Goal: Communication & Community: Participate in discussion

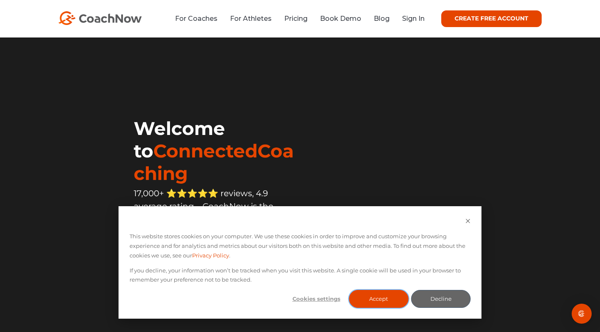
click at [376, 299] on button "Accept" at bounding box center [379, 299] width 60 height 18
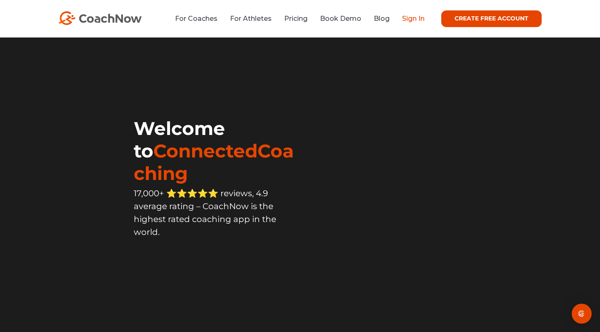
click at [411, 19] on link "Sign In" at bounding box center [413, 19] width 22 height 8
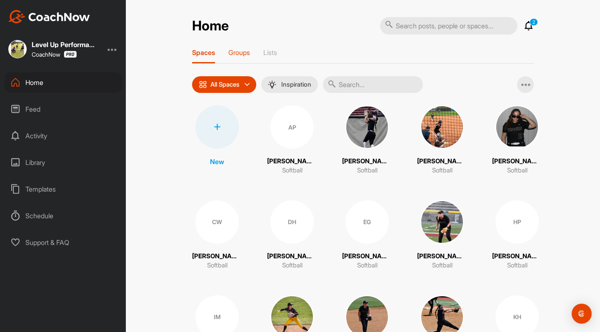
click at [245, 57] on div "Groups" at bounding box center [239, 55] width 22 height 15
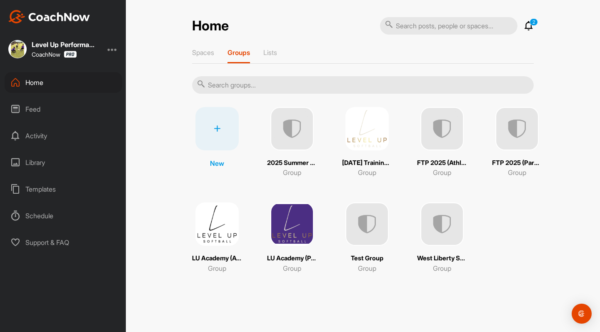
click at [215, 222] on img at bounding box center [216, 223] width 43 height 43
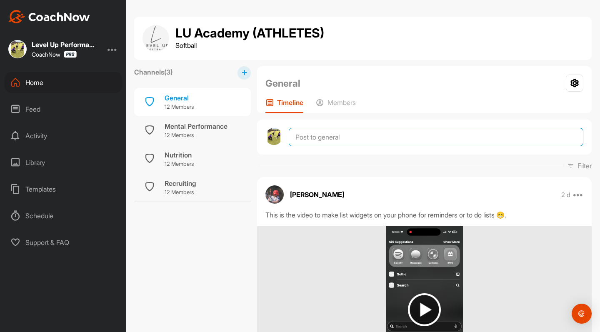
click at [328, 137] on textarea at bounding box center [436, 137] width 294 height 18
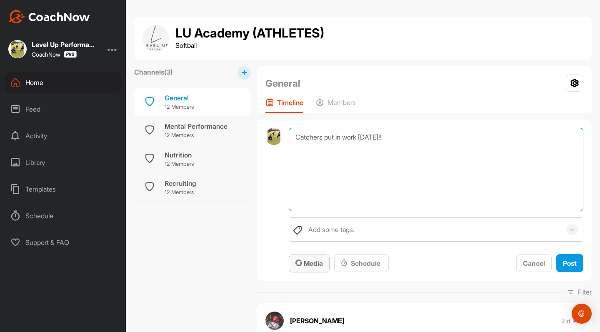
type textarea "Catchers put in work yesterday!!"
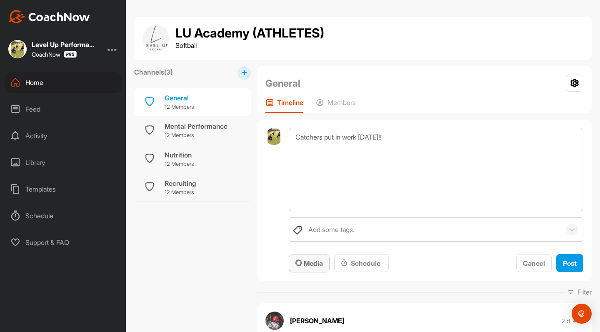
click at [303, 258] on div "Media" at bounding box center [308, 263] width 27 height 10
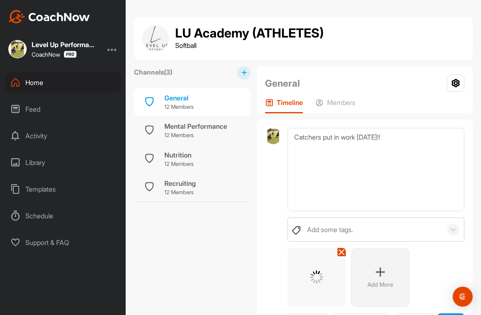
click at [375, 275] on div "Add More" at bounding box center [380, 277] width 59 height 59
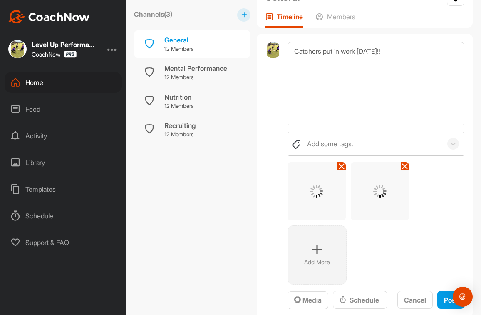
scroll to position [92, 0]
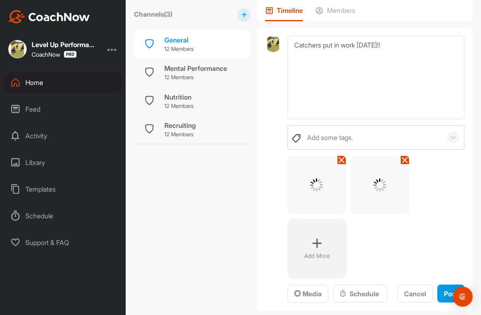
click at [310, 246] on div "Add More" at bounding box center [317, 248] width 59 height 59
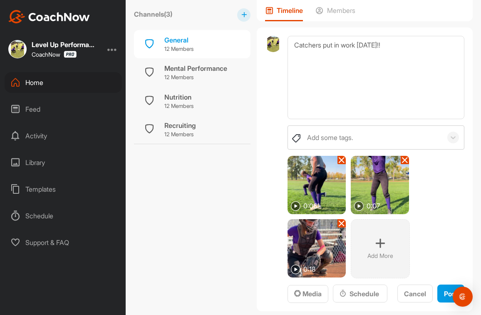
click at [379, 244] on icon at bounding box center [381, 243] width 10 height 10
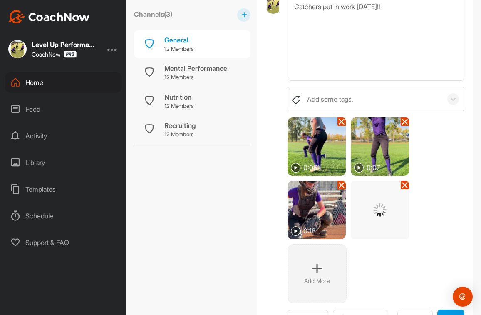
scroll to position [135, 0]
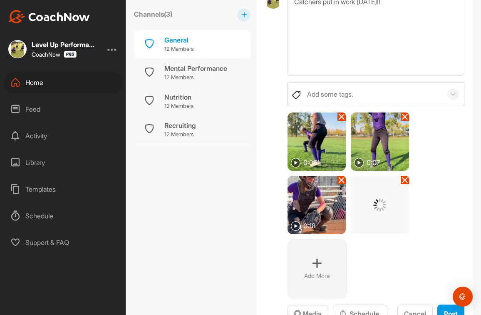
click at [316, 266] on icon at bounding box center [317, 263] width 10 height 10
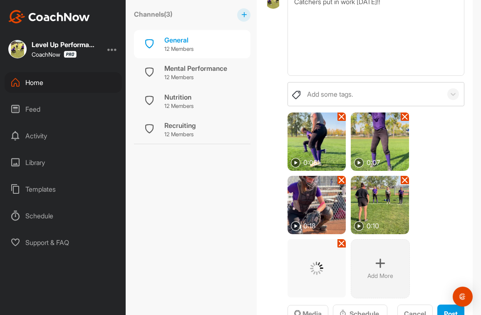
click at [387, 266] on div "Add More" at bounding box center [380, 268] width 59 height 59
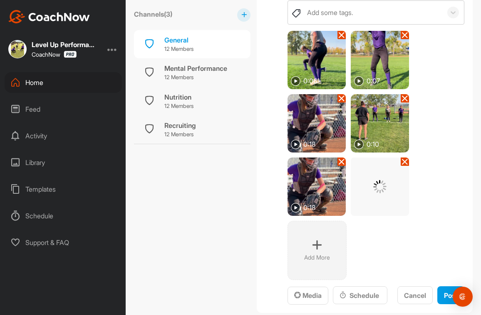
scroll to position [219, 0]
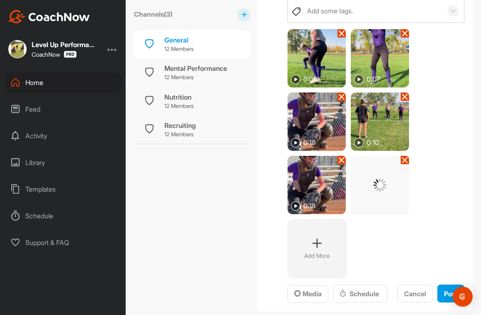
click at [316, 249] on div "Add More" at bounding box center [317, 248] width 59 height 59
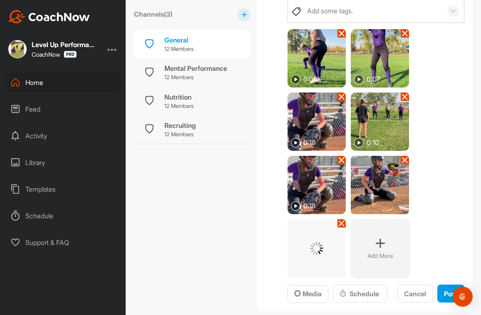
click at [375, 244] on div "Add More" at bounding box center [380, 248] width 59 height 59
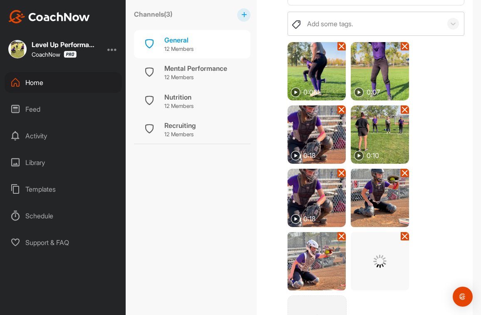
scroll to position [207, 0]
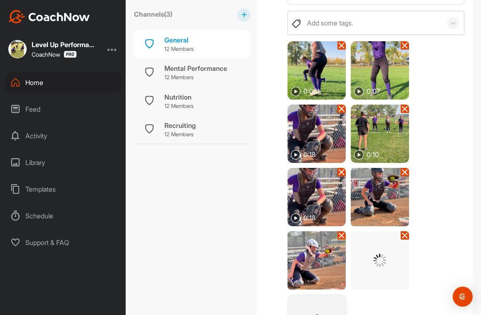
click at [341, 177] on img at bounding box center [317, 197] width 58 height 58
click at [342, 172] on icon at bounding box center [342, 172] width 7 height 7
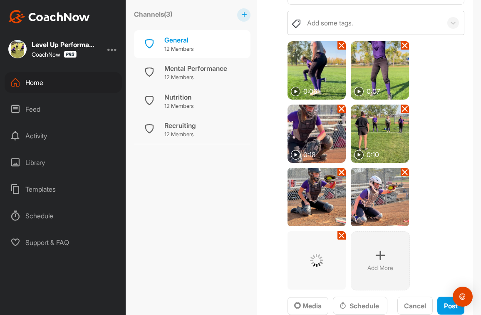
click at [376, 257] on icon at bounding box center [381, 255] width 10 height 10
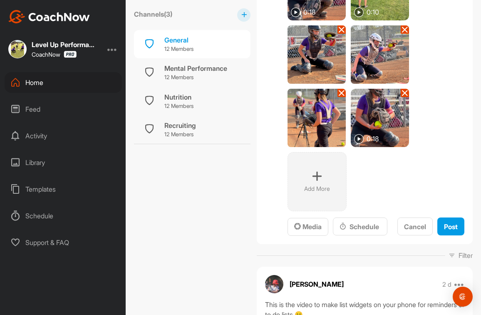
scroll to position [349, 0]
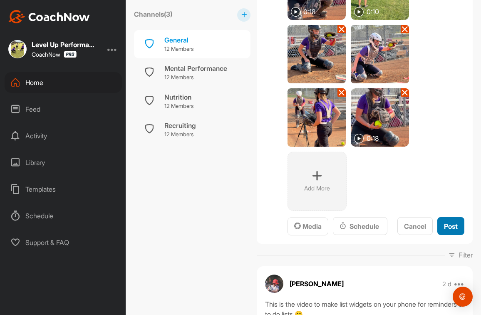
click at [453, 226] on span "Post" at bounding box center [451, 226] width 14 height 8
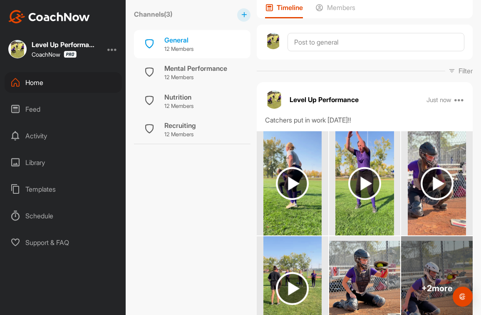
scroll to position [92, 0]
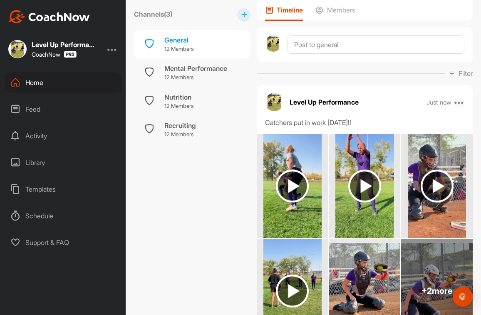
click at [461, 101] on icon at bounding box center [460, 102] width 10 height 10
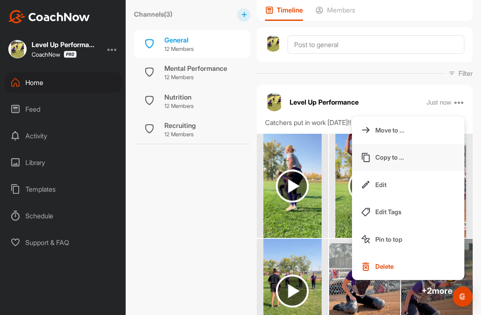
click at [401, 152] on button "Copy to ..." at bounding box center [408, 157] width 112 height 27
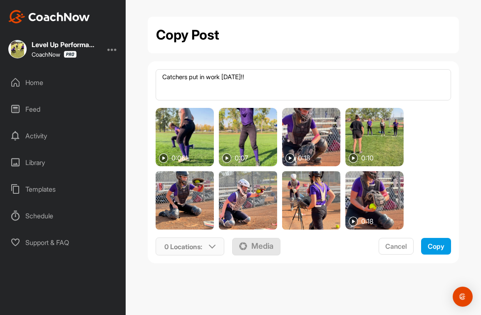
click at [211, 249] on icon at bounding box center [212, 246] width 7 height 7
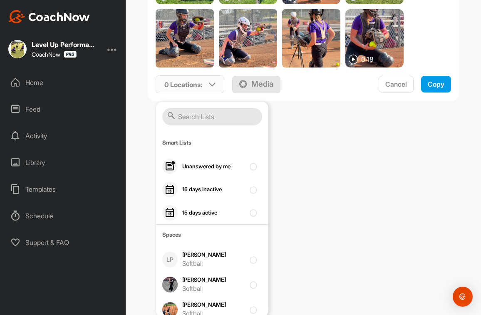
click at [212, 120] on input "text" at bounding box center [212, 116] width 100 height 17
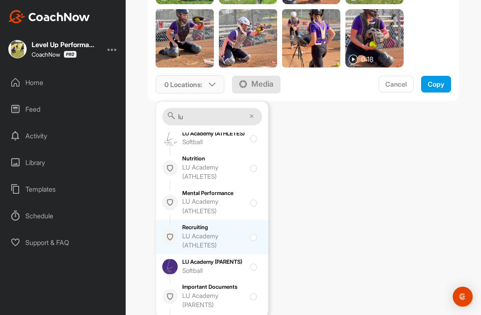
scroll to position [37, 0]
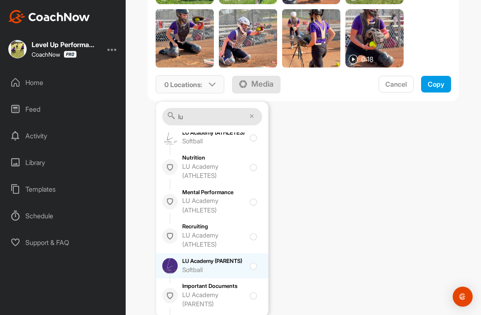
type input "lu"
click at [201, 274] on div "LU Academy (PARENTS) Softball" at bounding box center [213, 265] width 62 height 17
checkbox input "true"
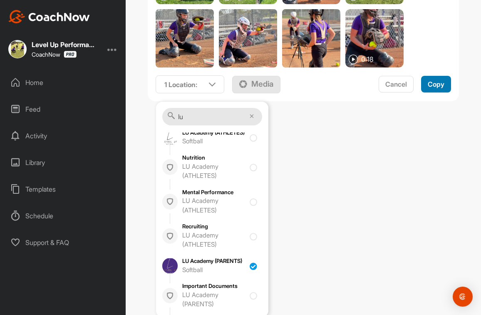
click at [441, 87] on span "Copy" at bounding box center [436, 84] width 17 height 8
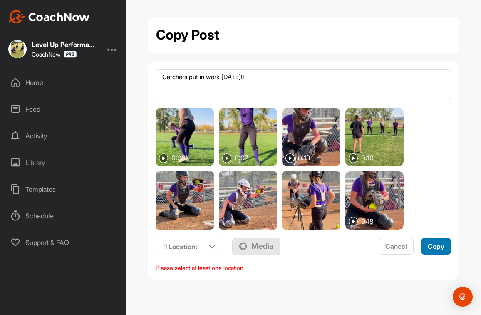
scroll to position [0, 0]
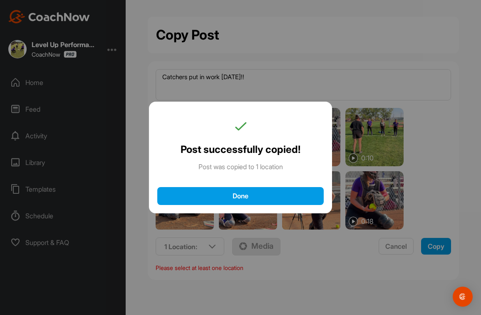
click at [239, 196] on div "Done" at bounding box center [241, 196] width 150 height 9
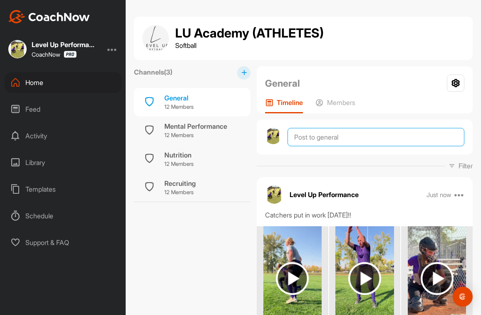
click at [336, 140] on textarea at bounding box center [376, 137] width 177 height 18
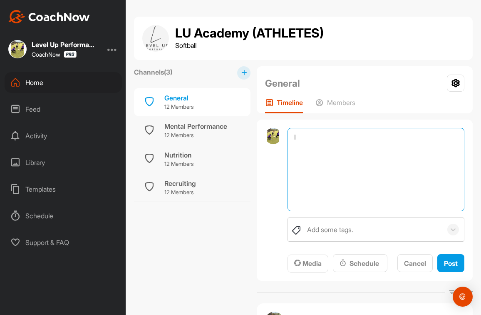
type textarea "I"
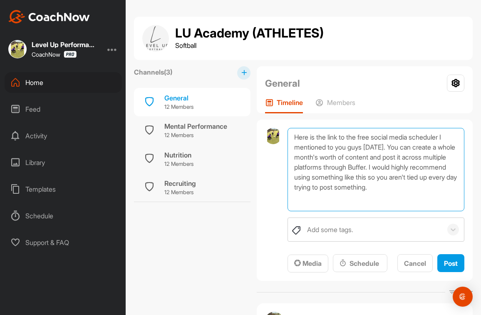
scroll to position [0, 0]
paste textarea "Our programs are designed to challenge girls to move beyond their comfort zones…"
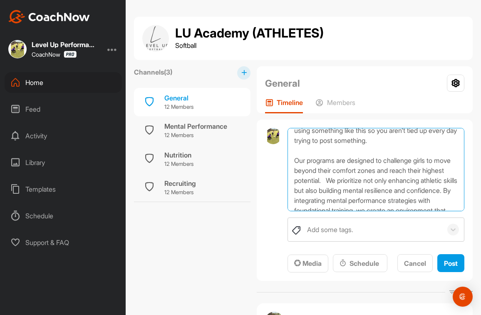
scroll to position [41, 0]
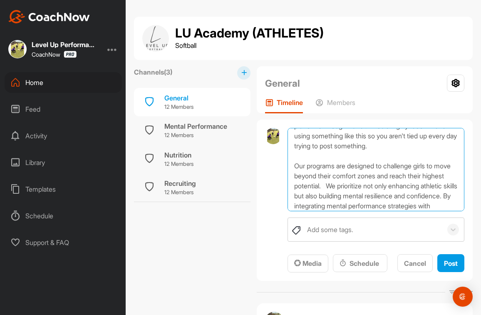
drag, startPoint x: 396, startPoint y: 203, endPoint x: 284, endPoint y: 169, distance: 117.4
click at [284, 169] on div "Here is the link to the free social media scheduler I mentioned to you guys yes…" at bounding box center [365, 200] width 216 height 161
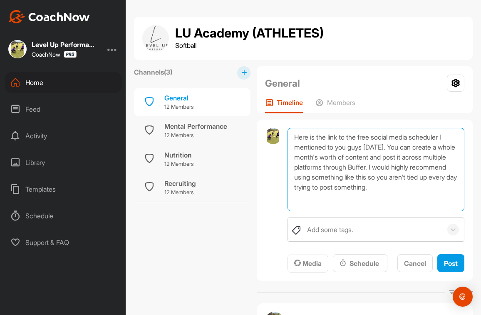
scroll to position [5, 0]
paste textarea "https://buffer.com/free-trial/free-social-media-scheduling-toolkit?utm_campaign…"
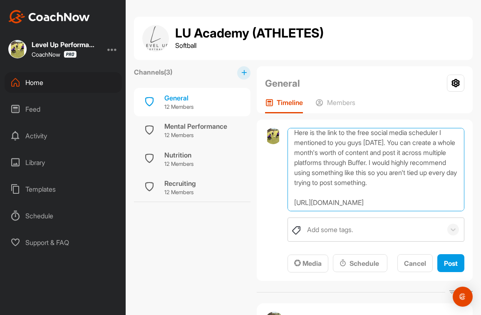
scroll to position [61, 0]
drag, startPoint x: 311, startPoint y: 203, endPoint x: 351, endPoint y: 149, distance: 67.2
click at [351, 149] on textarea "Here is the link to the free social media scheduler I mentioned to you guys yes…" at bounding box center [376, 169] width 177 height 83
drag, startPoint x: 317, startPoint y: 205, endPoint x: 269, endPoint y: 208, distance: 48.8
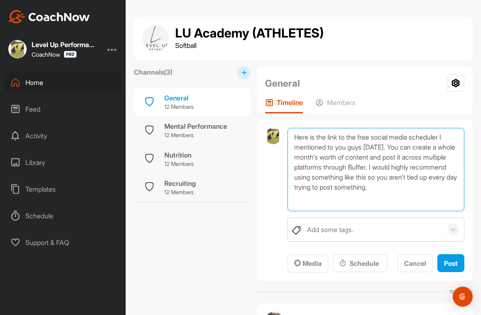
scroll to position [0, 0]
type textarea "Here is the link to the free social media scheduler I mentioned to you guys yes…"
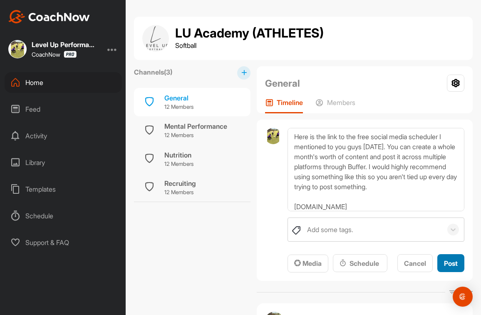
click at [451, 261] on span "Post" at bounding box center [451, 263] width 14 height 8
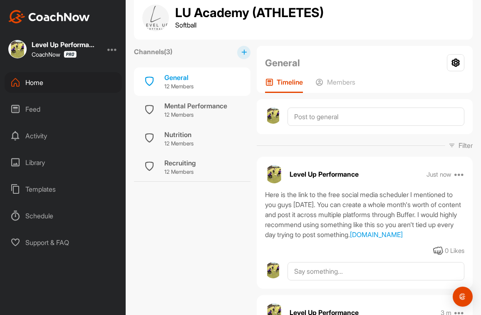
scroll to position [80, 0]
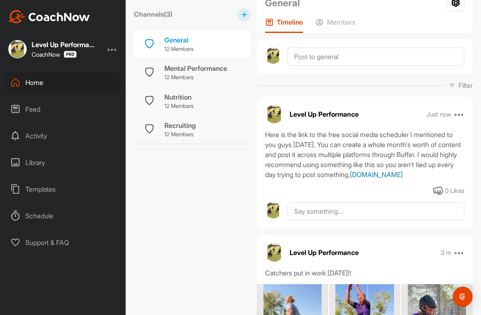
click at [350, 179] on link "www.buffer.com" at bounding box center [376, 174] width 53 height 8
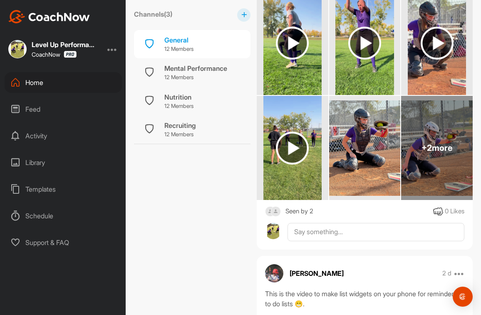
scroll to position [376, 0]
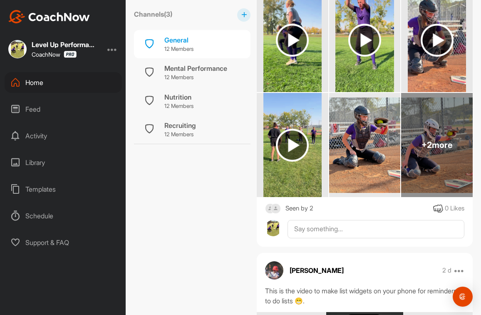
click at [304, 214] on div "Seen by 2" at bounding box center [300, 208] width 28 height 10
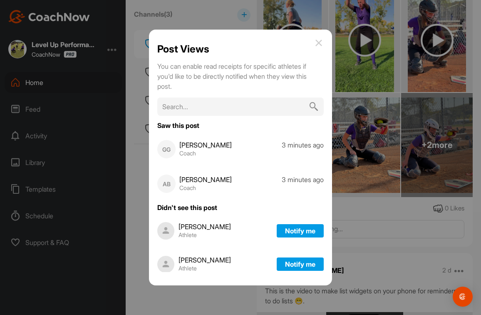
click at [324, 41] on img at bounding box center [319, 43] width 10 height 10
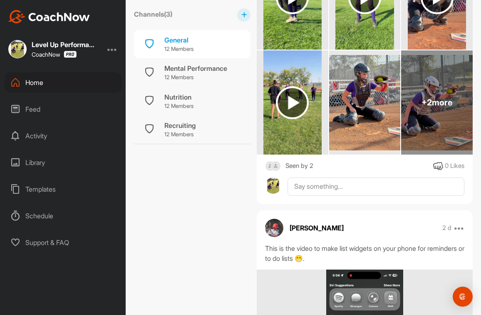
scroll to position [400, 0]
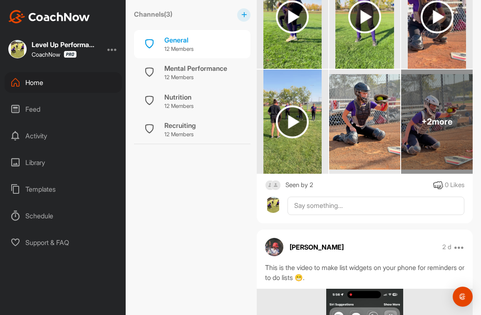
click at [368, 148] on img at bounding box center [365, 121] width 72 height 95
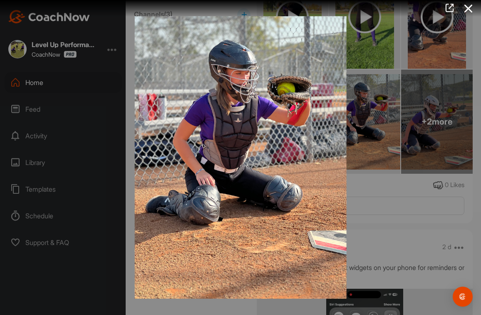
click at [275, 172] on img at bounding box center [241, 157] width 229 height 299
click at [468, 9] on icon at bounding box center [468, 8] width 19 height 15
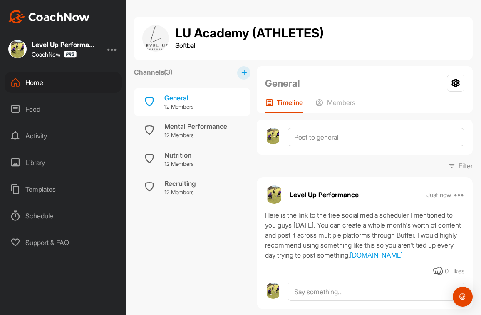
scroll to position [0, 0]
click at [111, 52] on div at bounding box center [112, 49] width 10 height 10
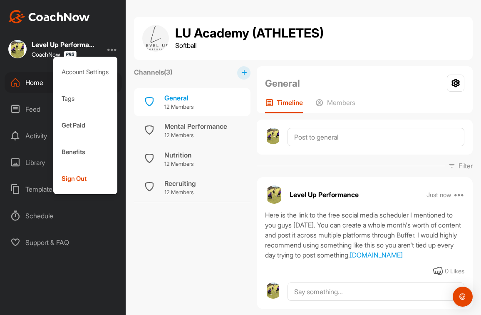
click at [62, 52] on div "CoachNow" at bounding box center [54, 54] width 45 height 7
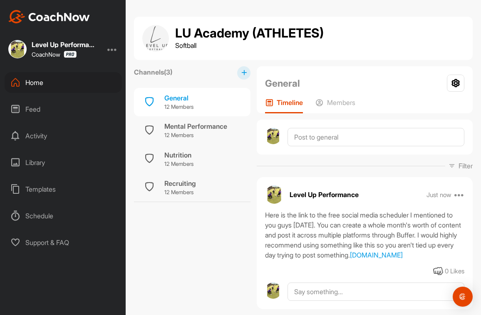
click at [41, 48] on div "Level Up Performance CoachNow" at bounding box center [65, 48] width 67 height 17
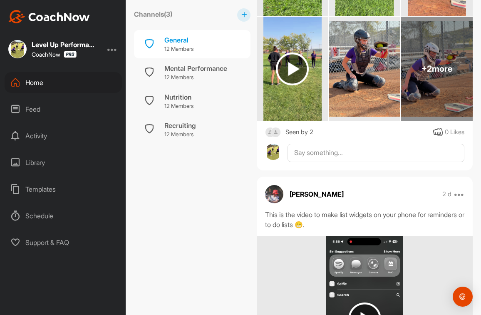
scroll to position [454, 0]
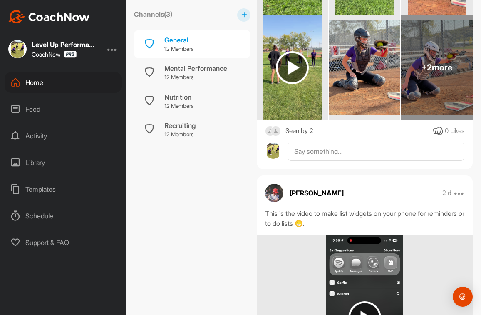
click at [301, 136] on div "Seen by 2" at bounding box center [300, 131] width 28 height 10
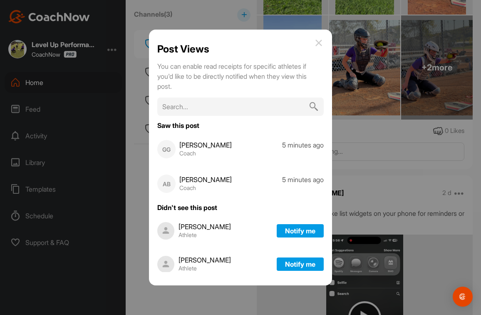
scroll to position [0, 0]
click at [324, 43] on img at bounding box center [319, 43] width 10 height 10
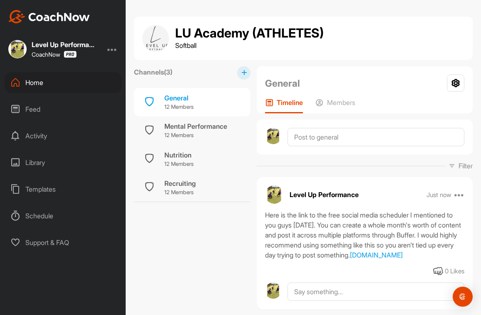
click at [35, 81] on div "Home" at bounding box center [63, 82] width 117 height 21
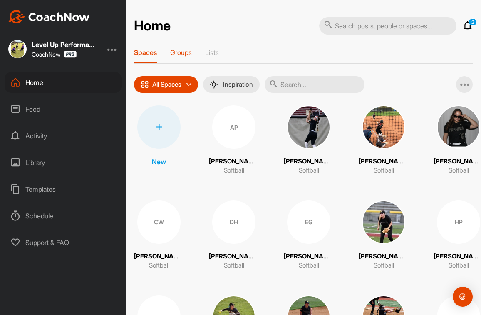
click at [182, 51] on p "Groups" at bounding box center [181, 52] width 22 height 8
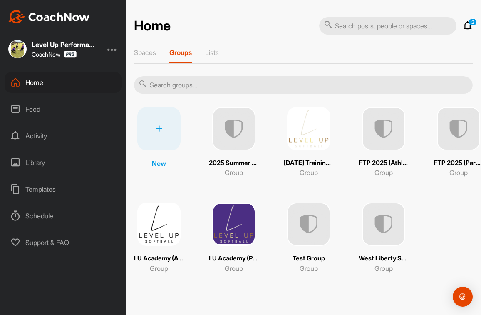
click at [449, 132] on img at bounding box center [458, 128] width 43 height 43
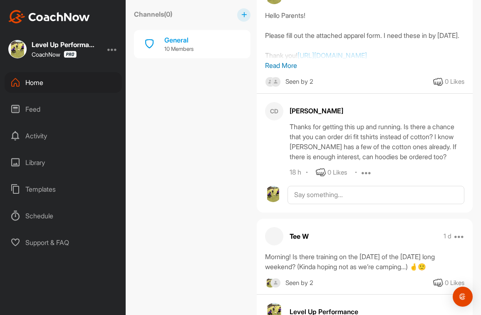
scroll to position [204, 0]
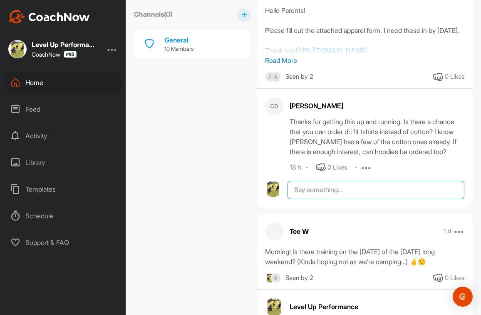
click at [310, 199] on textarea at bounding box center [376, 190] width 177 height 18
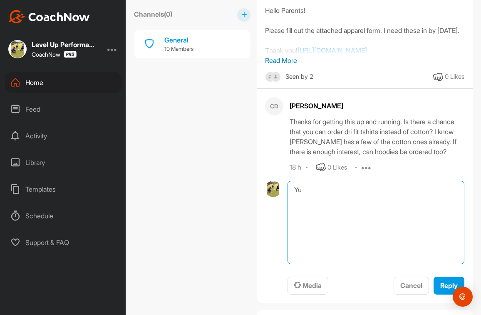
type textarea "Y"
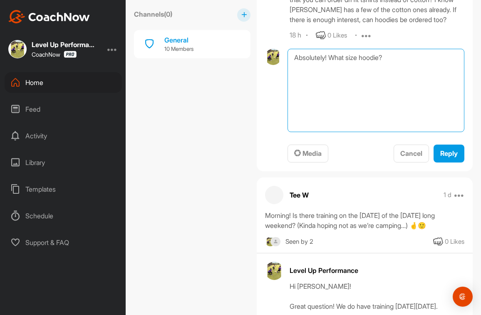
scroll to position [325, 0]
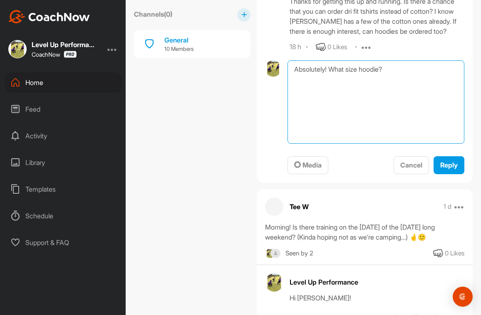
drag, startPoint x: 397, startPoint y: 114, endPoint x: 331, endPoint y: 112, distance: 65.4
click at [331, 112] on textarea "Absolutely! What size hoodie?" at bounding box center [376, 101] width 177 height 83
type textarea "Absolutely! I'll post in the main group about hoodies!"
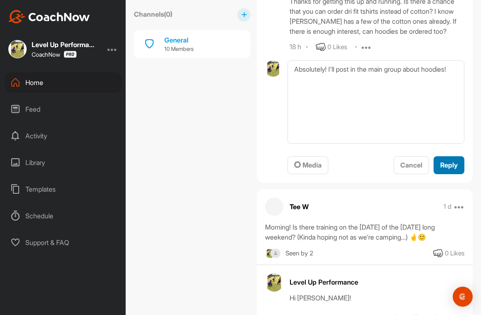
click at [441, 169] on span "Reply" at bounding box center [449, 165] width 17 height 8
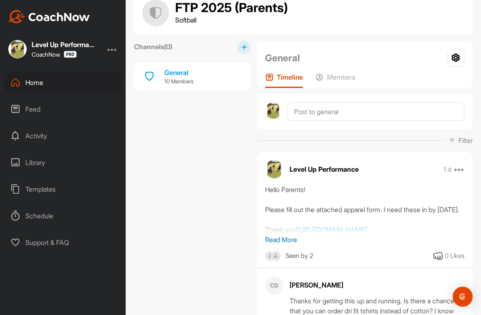
scroll to position [24, 0]
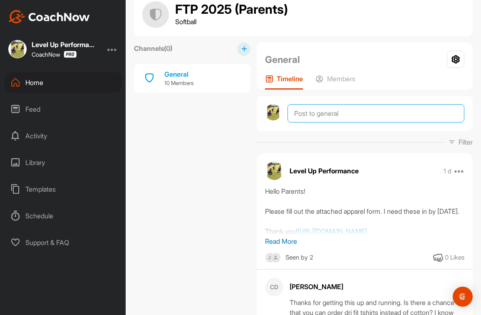
click at [349, 115] on textarea at bounding box center [376, 113] width 177 height 18
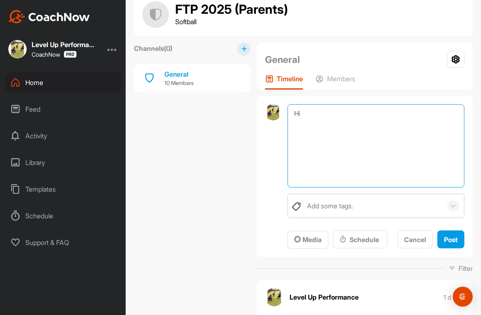
type textarea "H"
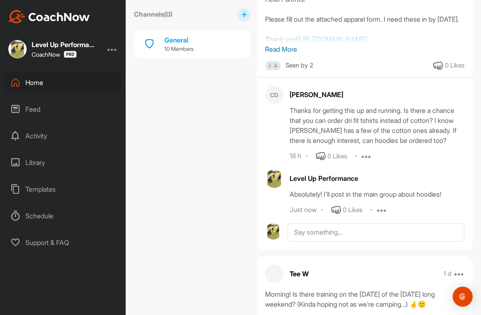
scroll to position [346, 0]
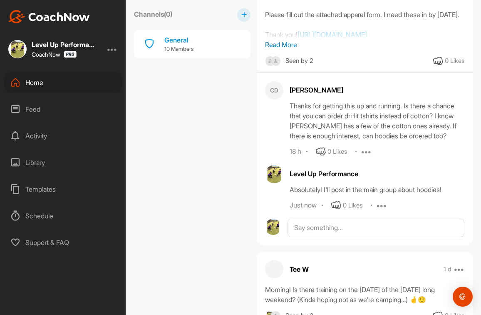
click at [383, 210] on icon at bounding box center [382, 205] width 10 height 10
click at [382, 237] on p "Edit" at bounding box center [380, 233] width 11 height 9
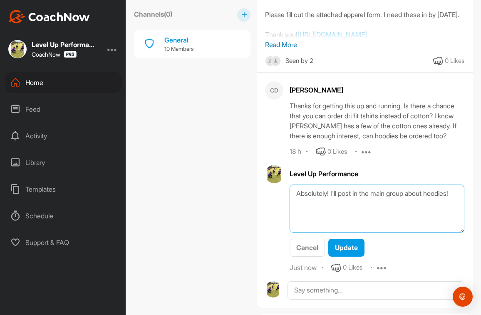
click at [353, 232] on textarea "Absolutely! I'll post in the main group about hoodies!" at bounding box center [377, 208] width 175 height 48
drag, startPoint x: 353, startPoint y: 252, endPoint x: 296, endPoint y: 248, distance: 56.8
click at [296, 232] on textarea "Absolutely! I'll post in the main group about hoodies!" at bounding box center [377, 208] width 175 height 48
click at [408, 232] on textarea "Absolutely! I'll post in the main group about an additional apparel order" at bounding box center [377, 208] width 175 height 48
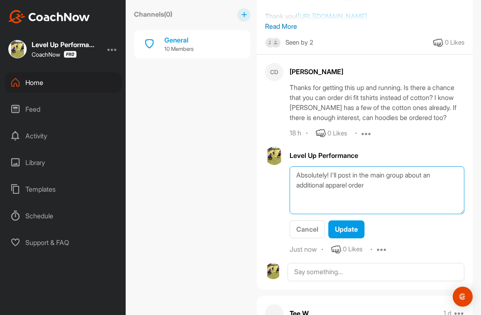
scroll to position [366, 0]
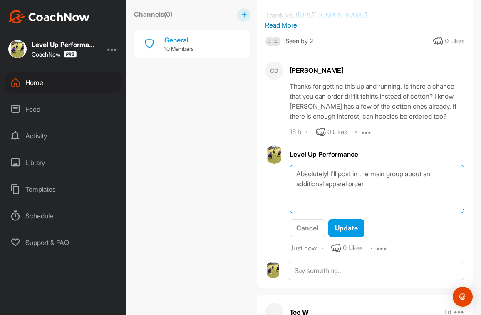
click at [342, 213] on textarea "Absolutely! I'll post in the main group about an additional apparel order" at bounding box center [377, 189] width 175 height 48
drag, startPoint x: 393, startPoint y: 243, endPoint x: 293, endPoint y: 239, distance: 100.0
click at [293, 213] on textarea "Absolutely! I'll put together a few options for additional apparel and post in …" at bounding box center [377, 189] width 175 height 48
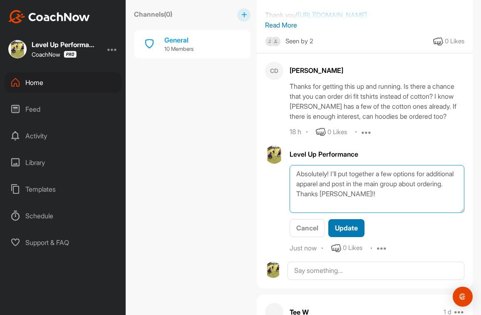
type textarea "Absolutely! I'll put together a few options for additional apparel and post in …"
click at [351, 232] on span "Update" at bounding box center [346, 228] width 23 height 8
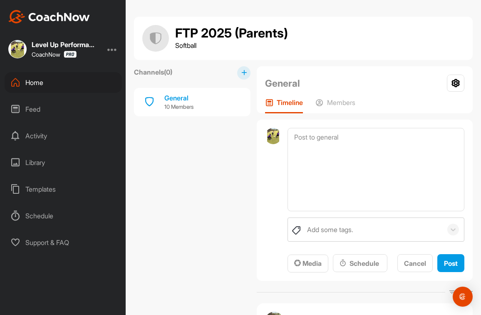
scroll to position [0, 0]
click at [31, 83] on div "Home" at bounding box center [63, 82] width 117 height 21
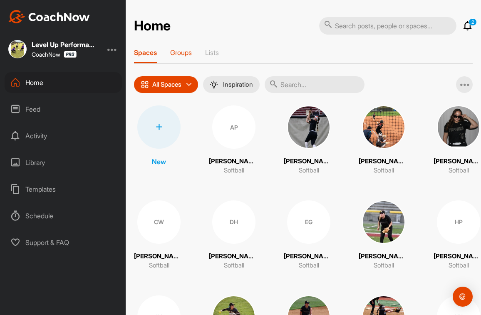
click at [177, 57] on div "Groups" at bounding box center [181, 55] width 22 height 15
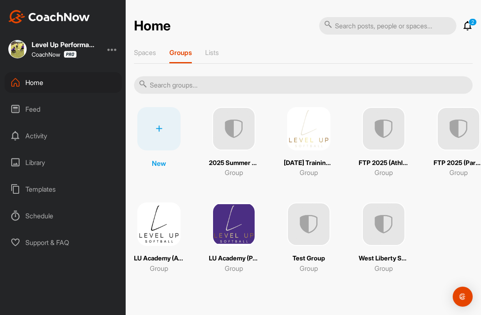
click at [236, 225] on img at bounding box center [233, 223] width 43 height 43
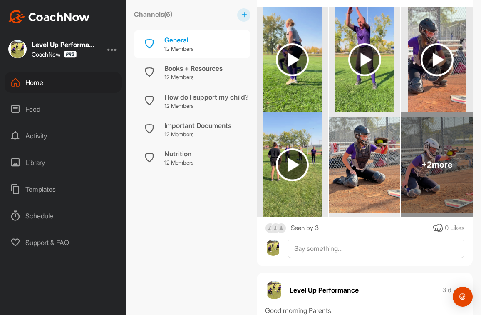
scroll to position [220, 0]
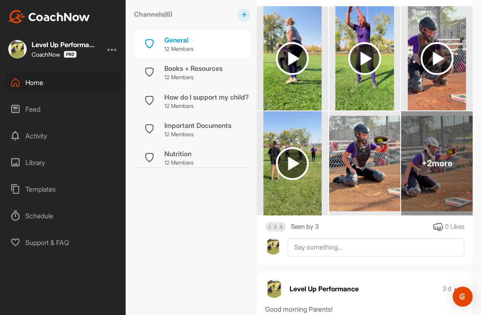
click at [318, 227] on div "Seen by 3" at bounding box center [305, 227] width 28 height 10
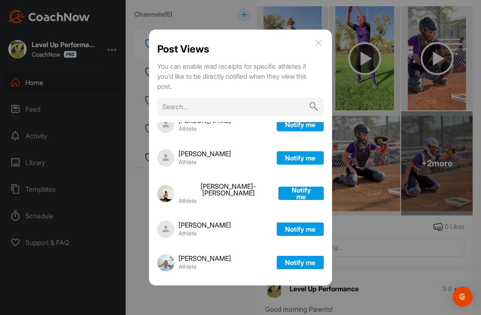
scroll to position [241, 0]
click at [324, 44] on img at bounding box center [319, 43] width 10 height 10
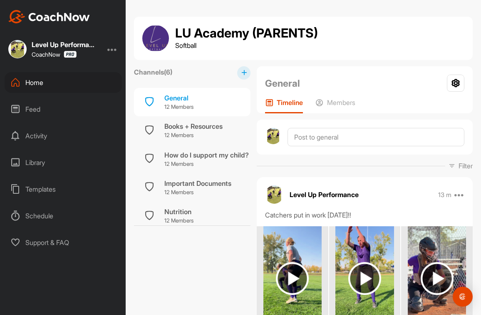
scroll to position [0, 0]
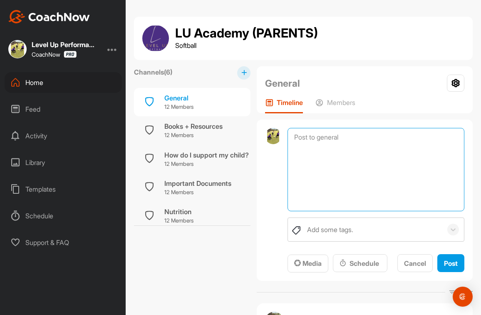
click at [306, 135] on textarea at bounding box center [376, 169] width 177 height 83
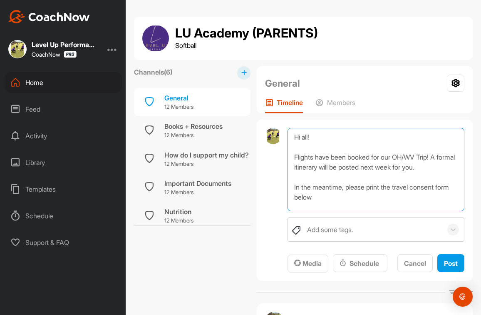
click at [386, 185] on textarea "Hi all! Flights have been booked for our OH/WV Trip! A formal itinerary will be…" at bounding box center [376, 169] width 177 height 83
click at [373, 193] on textarea "Hi all! Flights have been booked for our OH/WV Trip! A formal itinerary will be…" at bounding box center [376, 169] width 177 height 83
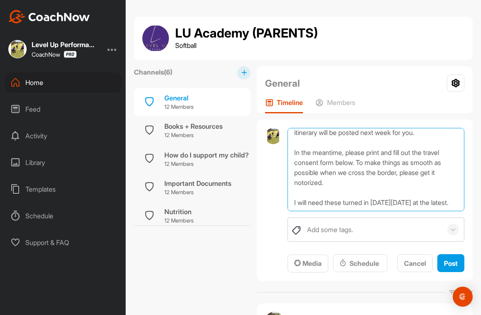
scroll to position [60, 0]
paste textarea "https://travel.gc.ca/travelling/children/consent-letter"
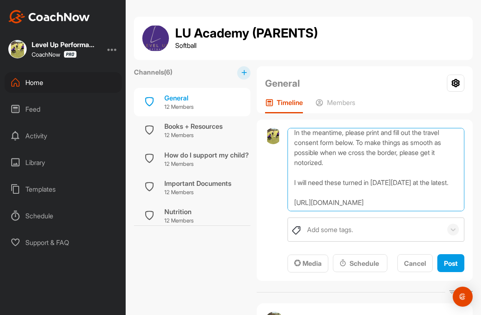
scroll to position [65, 0]
drag, startPoint x: 327, startPoint y: 152, endPoint x: 408, endPoint y: 145, distance: 80.7
click at [408, 145] on textarea "Hi all! Flights have been booked for our OH/WV Trip! A formal itinerary will be…" at bounding box center [376, 169] width 177 height 83
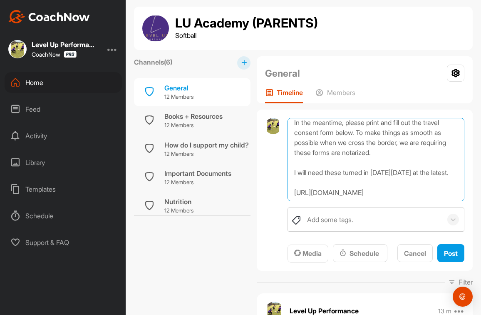
scroll to position [13, 0]
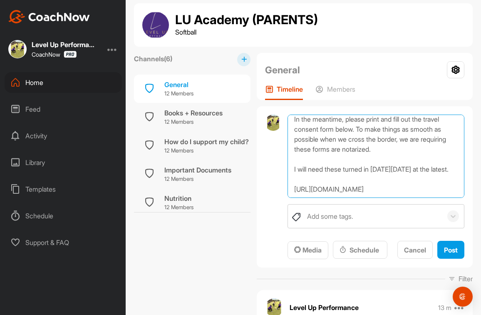
click at [373, 172] on textarea "Hi all! Flights have been booked for our OH/WV Trip! A formal itinerary will be…" at bounding box center [376, 156] width 177 height 83
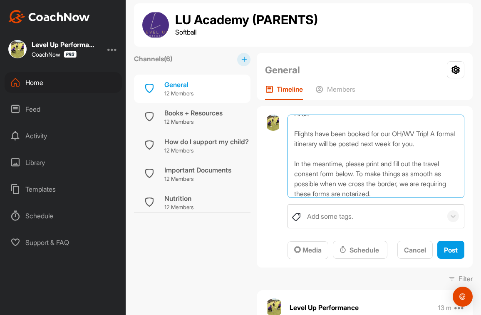
scroll to position [14, 0]
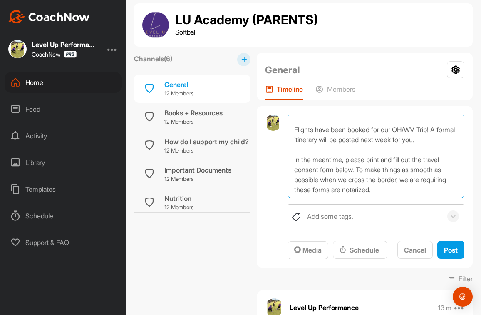
click at [388, 140] on textarea "Hi all! Flights have been booked for our OH/WV Trip! A formal itinerary will be…" at bounding box center [376, 156] width 177 height 83
drag, startPoint x: 392, startPoint y: 147, endPoint x: 437, endPoint y: 139, distance: 45.5
click at [437, 139] on textarea "Hi all! Flights have been booked for our OH/WV Trip! A formal itinerary will be…" at bounding box center [376, 156] width 177 height 83
click at [408, 192] on textarea "Hi all! Flights have been booked for our OH/WV Trip! A formal itinerary will be…" at bounding box center [376, 156] width 177 height 83
type textarea "Hi all! Flights have been booked for our OH/WV Trip! A formal itinerary will be…"
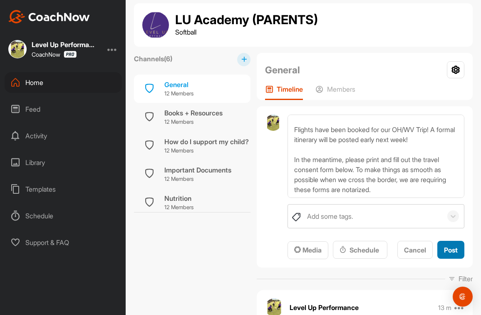
click at [454, 247] on span "Post" at bounding box center [451, 250] width 14 height 8
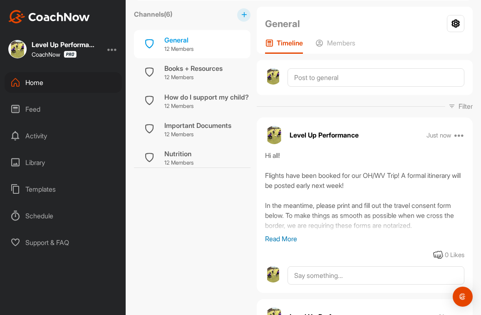
scroll to position [94, 0]
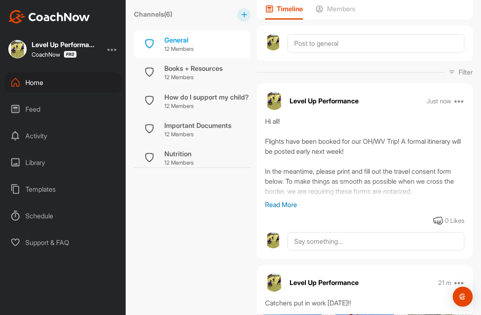
click at [293, 204] on p "Read More" at bounding box center [364, 204] width 199 height 10
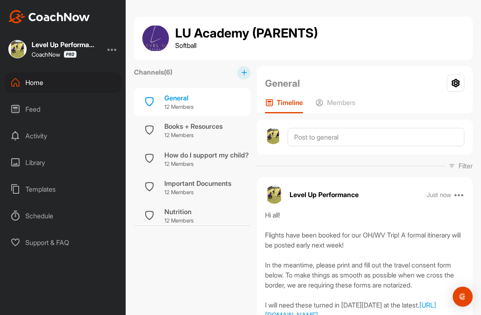
scroll to position [0, 0]
click at [457, 195] on icon at bounding box center [460, 194] width 10 height 10
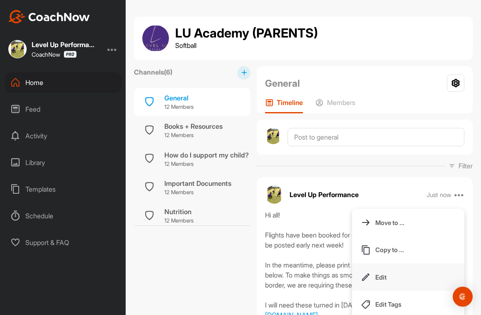
click at [399, 272] on button "Edit" at bounding box center [408, 276] width 112 height 27
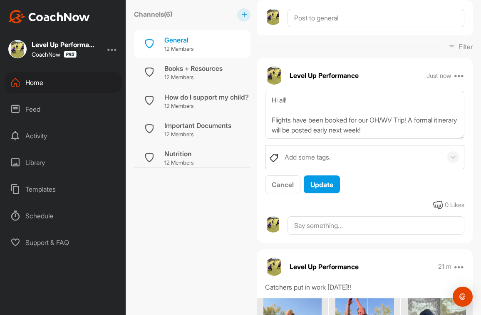
scroll to position [172, 0]
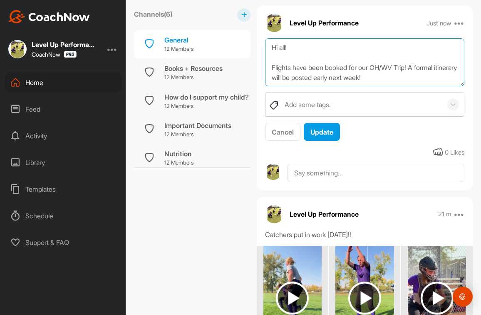
click at [405, 78] on textarea "Hi all! Flights have been booked for our OH/WV Trip! A formal itinerary will be…" at bounding box center [364, 62] width 199 height 48
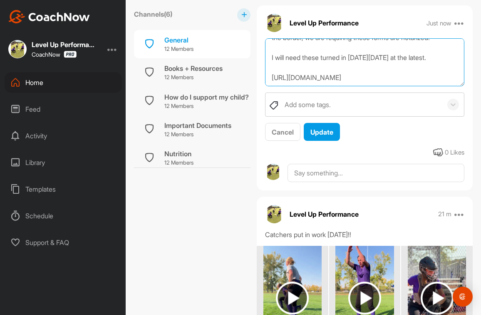
scroll to position [100, 0]
click at [319, 58] on textarea "Hi all! Flights have been booked for our OH/WV Trip! A formal itinerary will be…" at bounding box center [364, 62] width 199 height 48
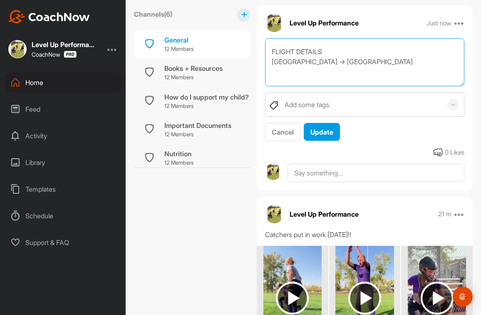
scroll to position [116, 0]
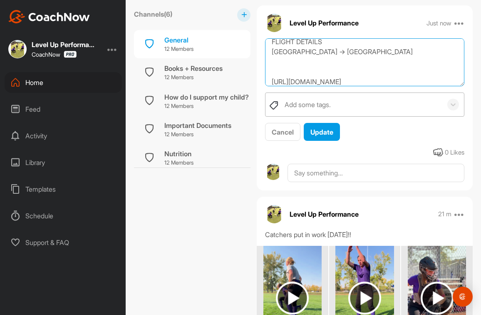
paste textarea "Air Canada ‌134"
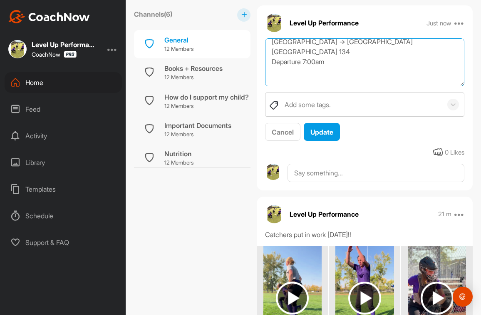
scroll to position [136, 0]
click at [343, 52] on textarea "Hi all! Flights have been booked for our OH/WV Trip! A formal itinerary will be…" at bounding box center [364, 62] width 199 height 48
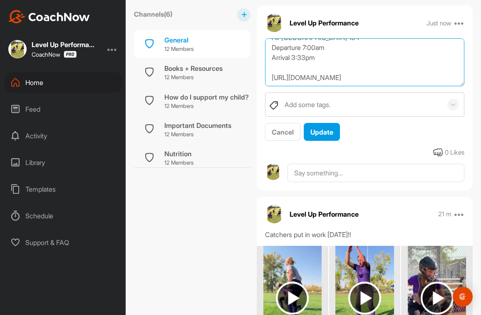
scroll to position [151, 0]
click at [324, 67] on textarea "Hi all! Flights have been booked for our OH/WV Trip! A formal itinerary will be…" at bounding box center [364, 62] width 199 height 48
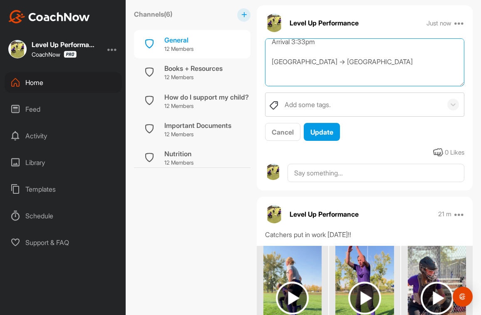
scroll to position [166, 0]
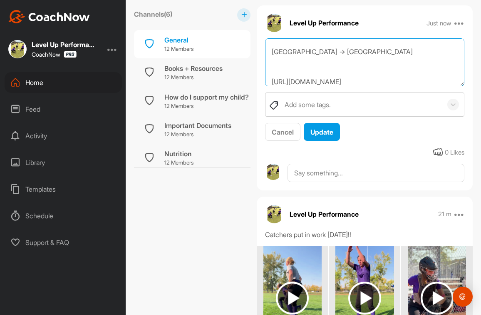
paste textarea "Air Canada ‌8753"
drag, startPoint x: 326, startPoint y: 72, endPoint x: 254, endPoint y: 71, distance: 72.1
paste textarea "6"
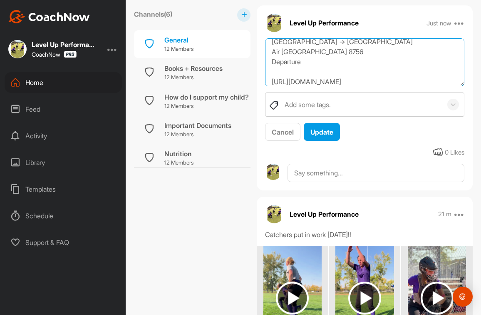
click at [316, 82] on textarea "Hi all! Flights have been booked for our OH/WV Trip! A formal itinerary will be…" at bounding box center [364, 62] width 199 height 48
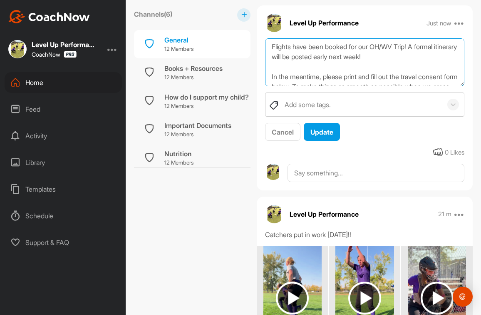
scroll to position [39, 0]
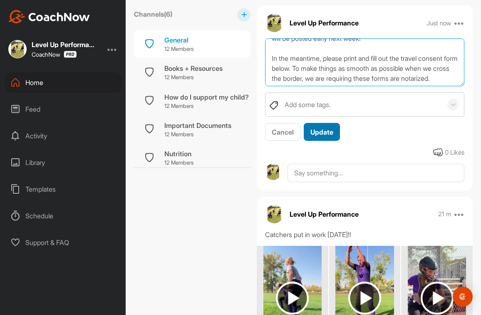
type textarea "Hi all! Flights have been booked for our OH/WV Trip! A formal itinerary will be…"
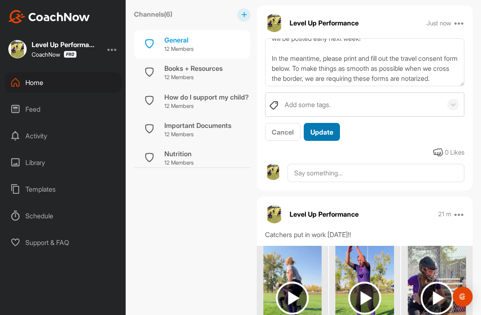
click at [323, 129] on span "Update" at bounding box center [322, 132] width 23 height 8
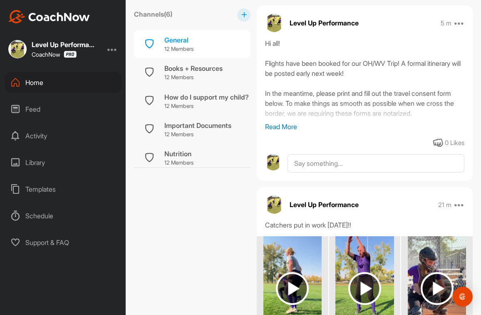
click at [294, 127] on p "Read More" at bounding box center [364, 127] width 199 height 10
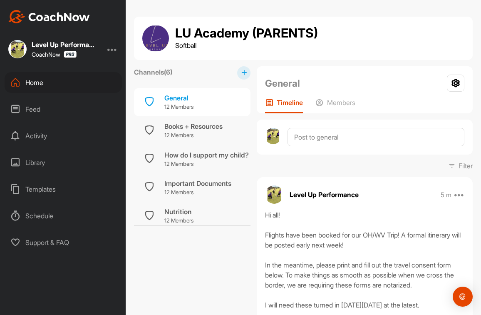
scroll to position [0, 0]
